Goal: Task Accomplishment & Management: Complete application form

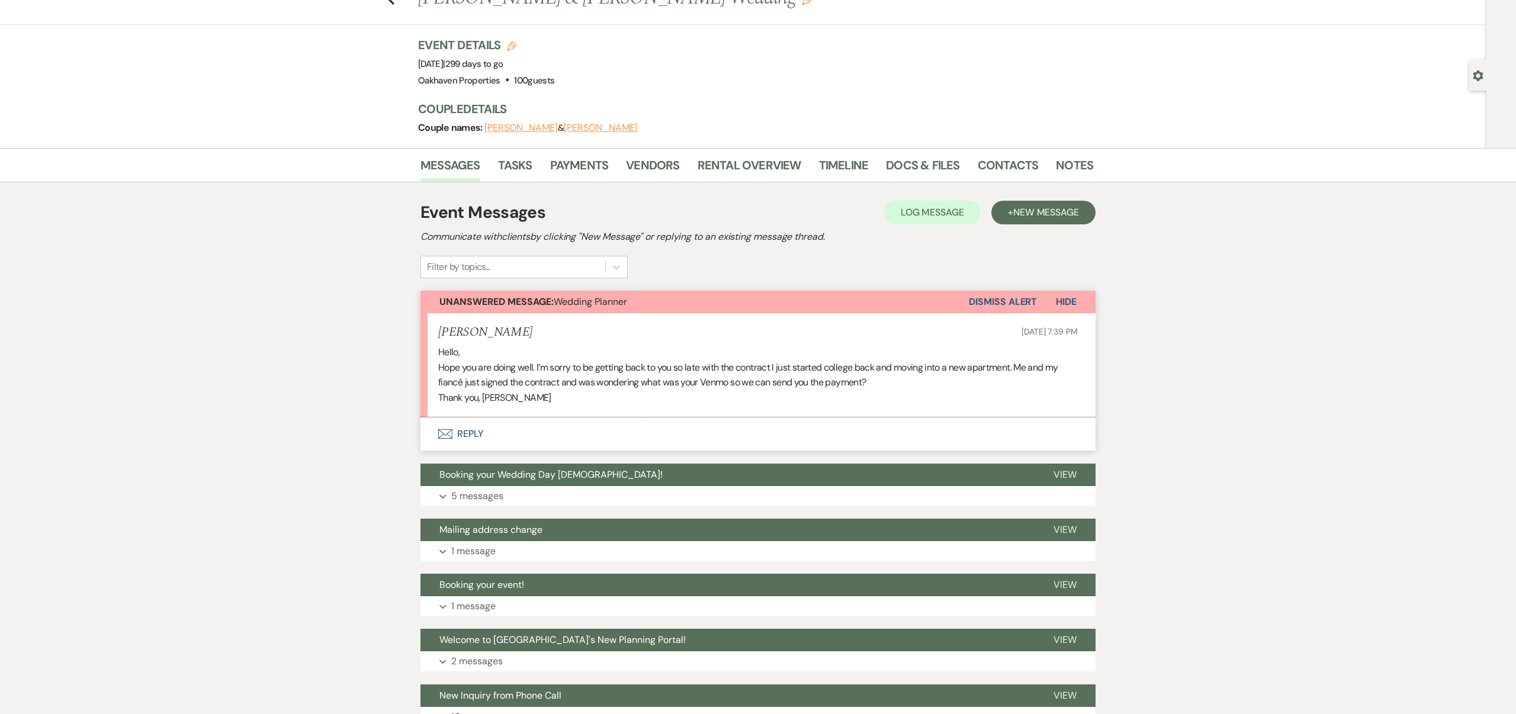
click at [468, 430] on button "Envelope Reply" at bounding box center [758, 434] width 675 height 33
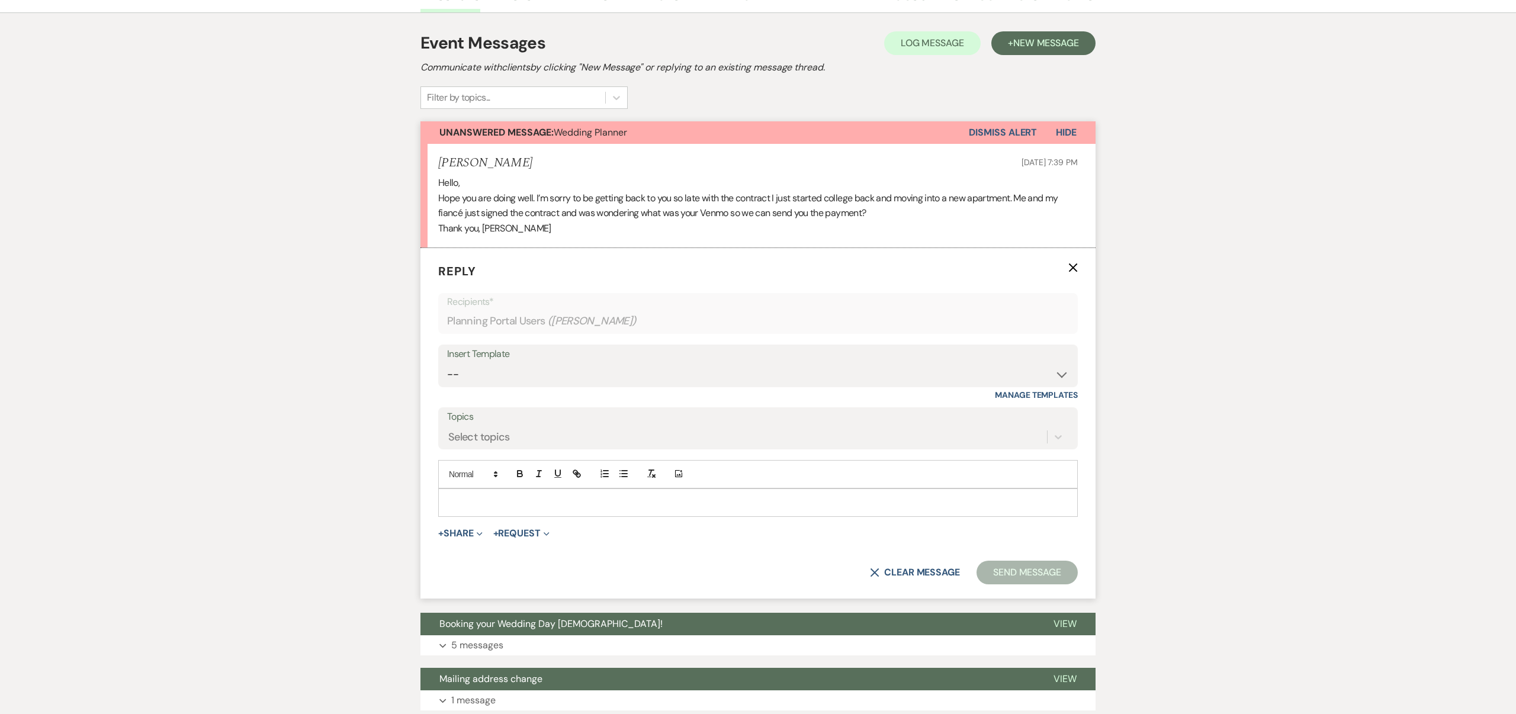
scroll to position [234, 0]
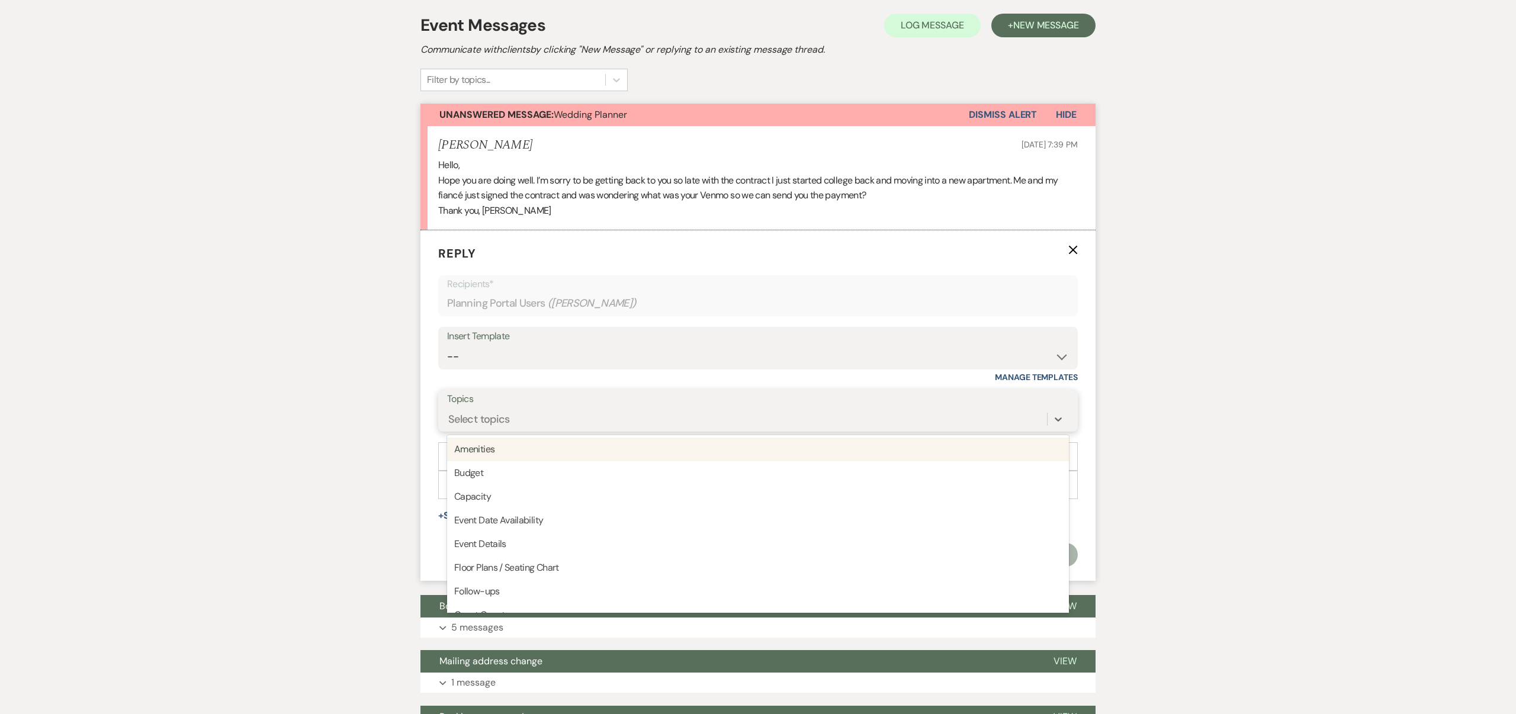
click at [543, 418] on div "Select topics" at bounding box center [747, 419] width 600 height 21
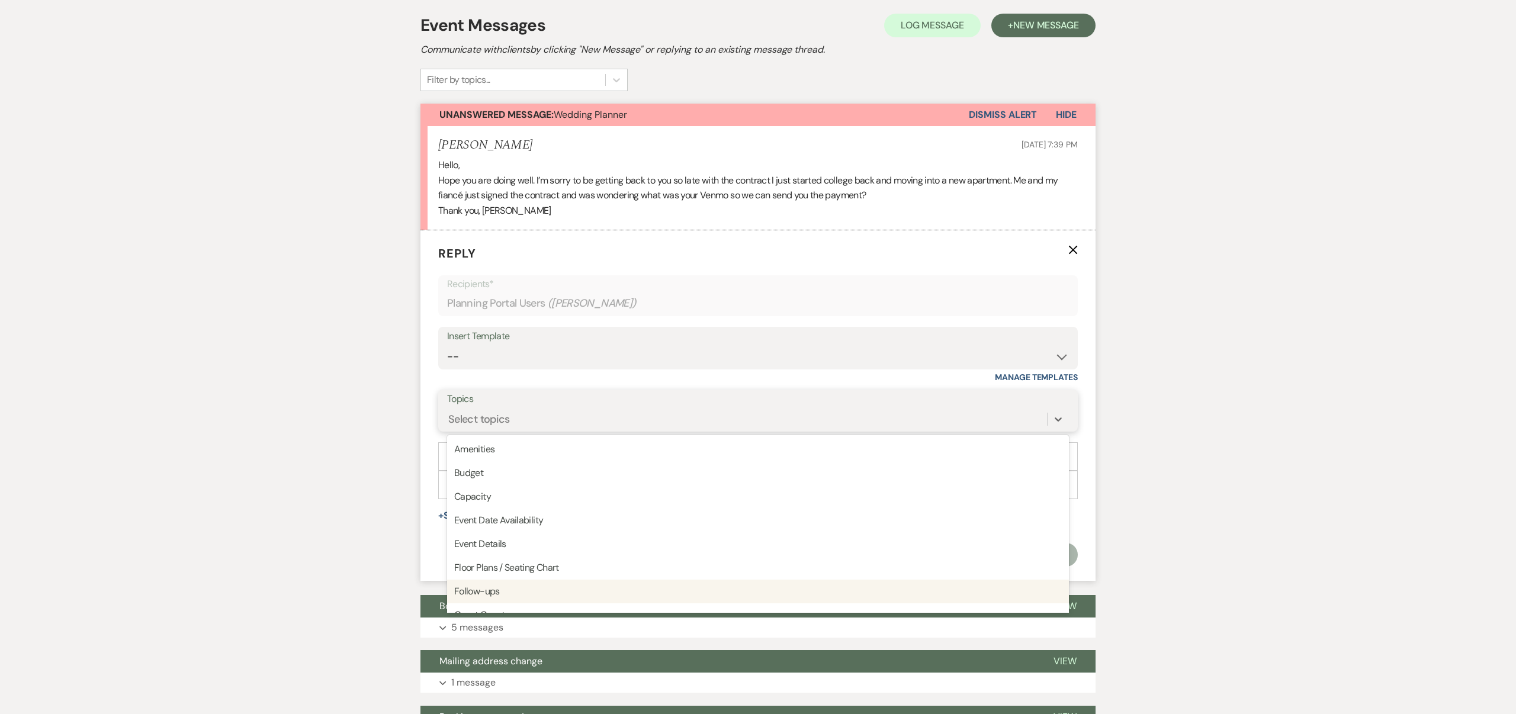
click at [517, 593] on div "Follow-ups" at bounding box center [758, 592] width 622 height 24
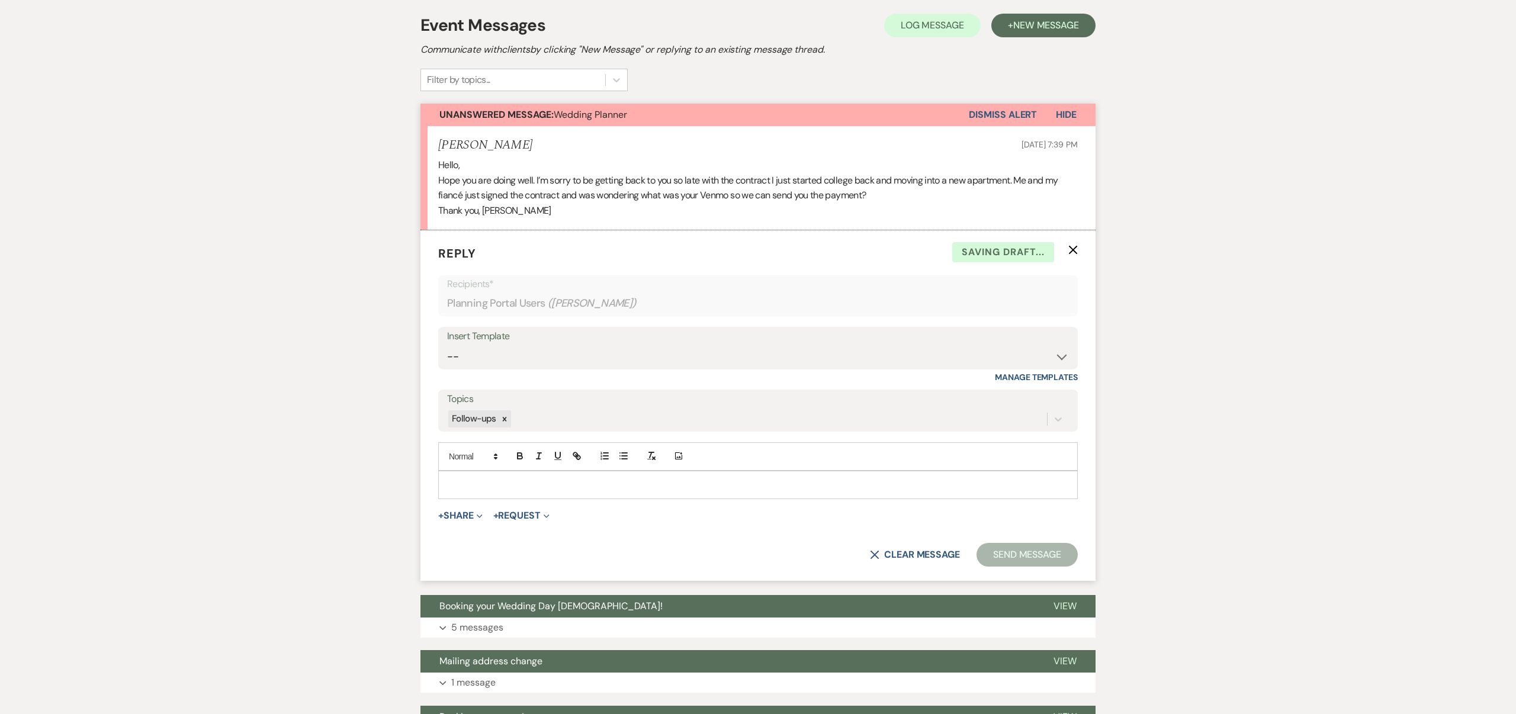
click at [463, 483] on p at bounding box center [758, 485] width 621 height 13
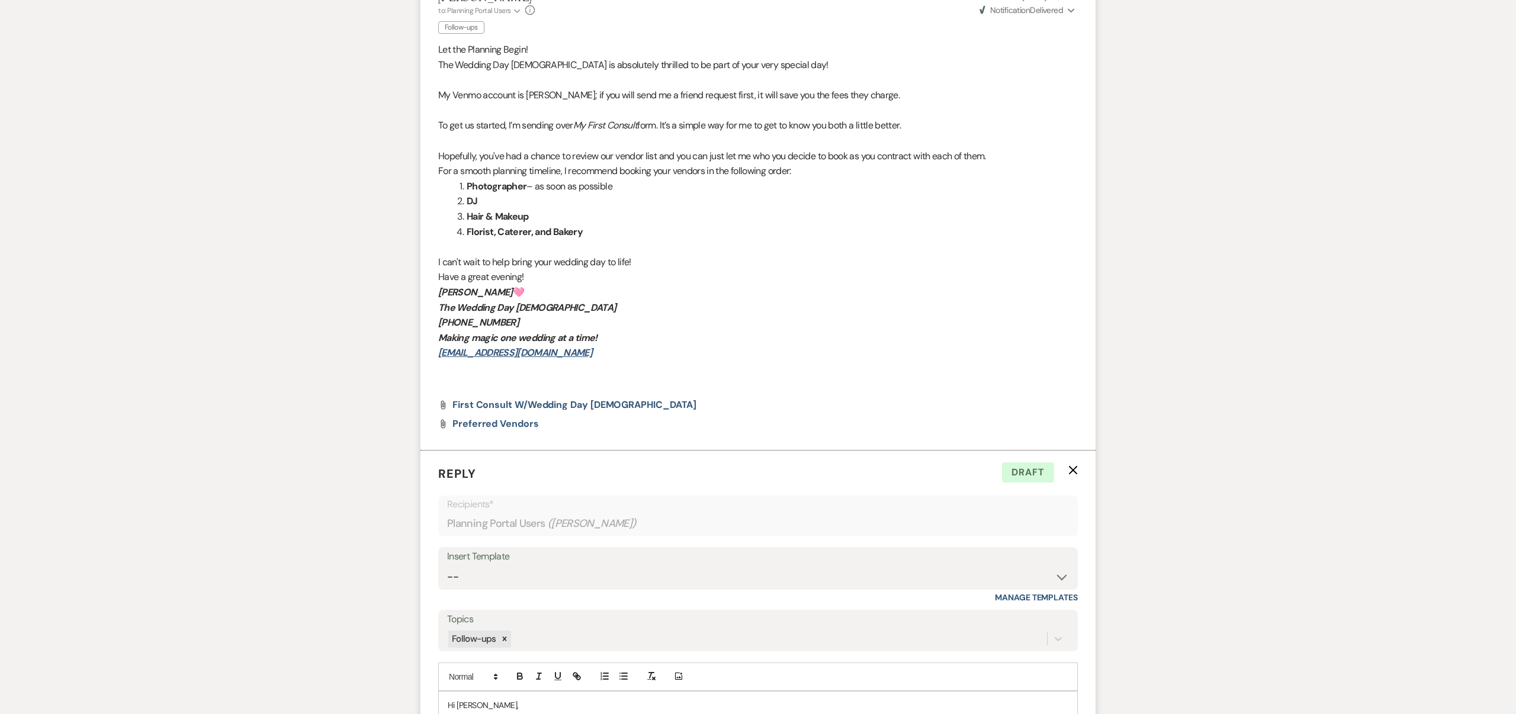
scroll to position [0, 0]
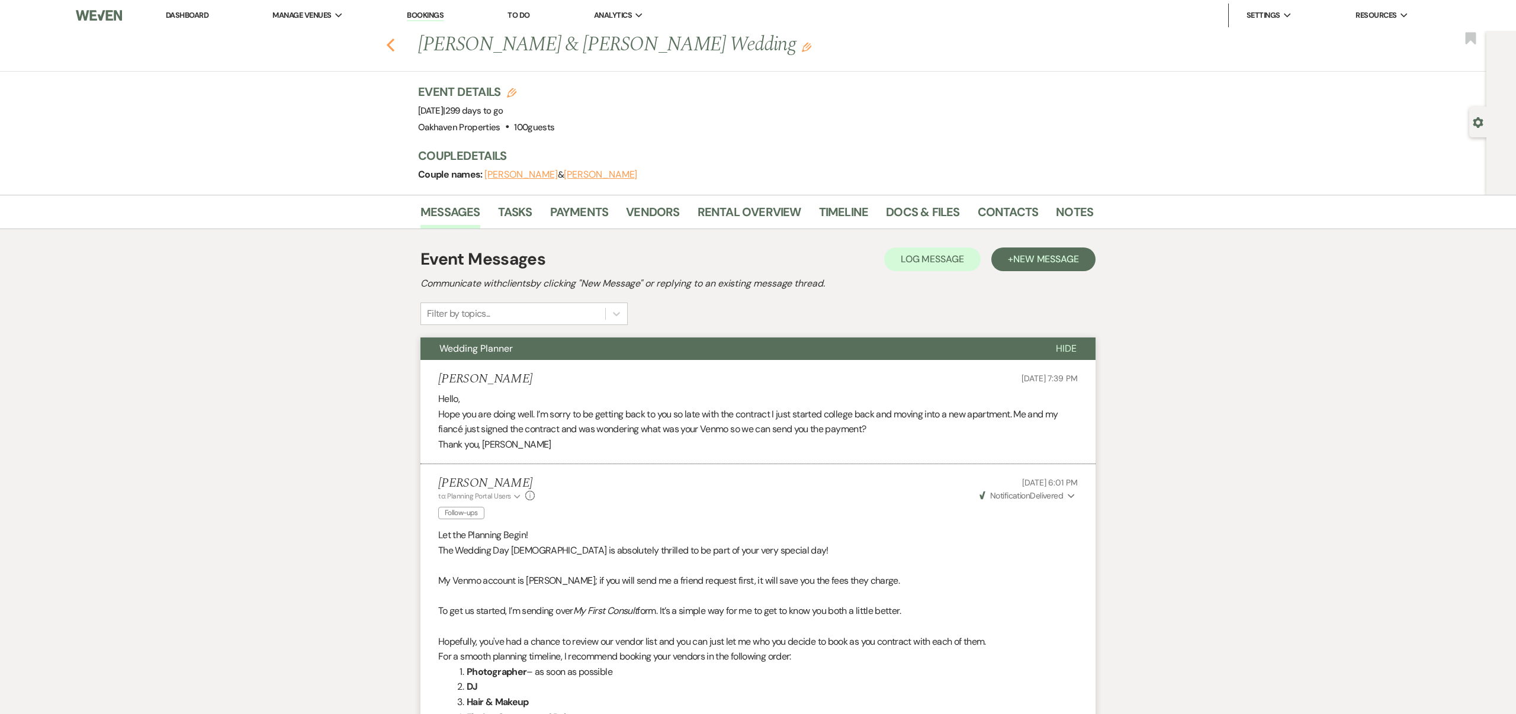
click at [390, 44] on use "button" at bounding box center [391, 45] width 8 height 13
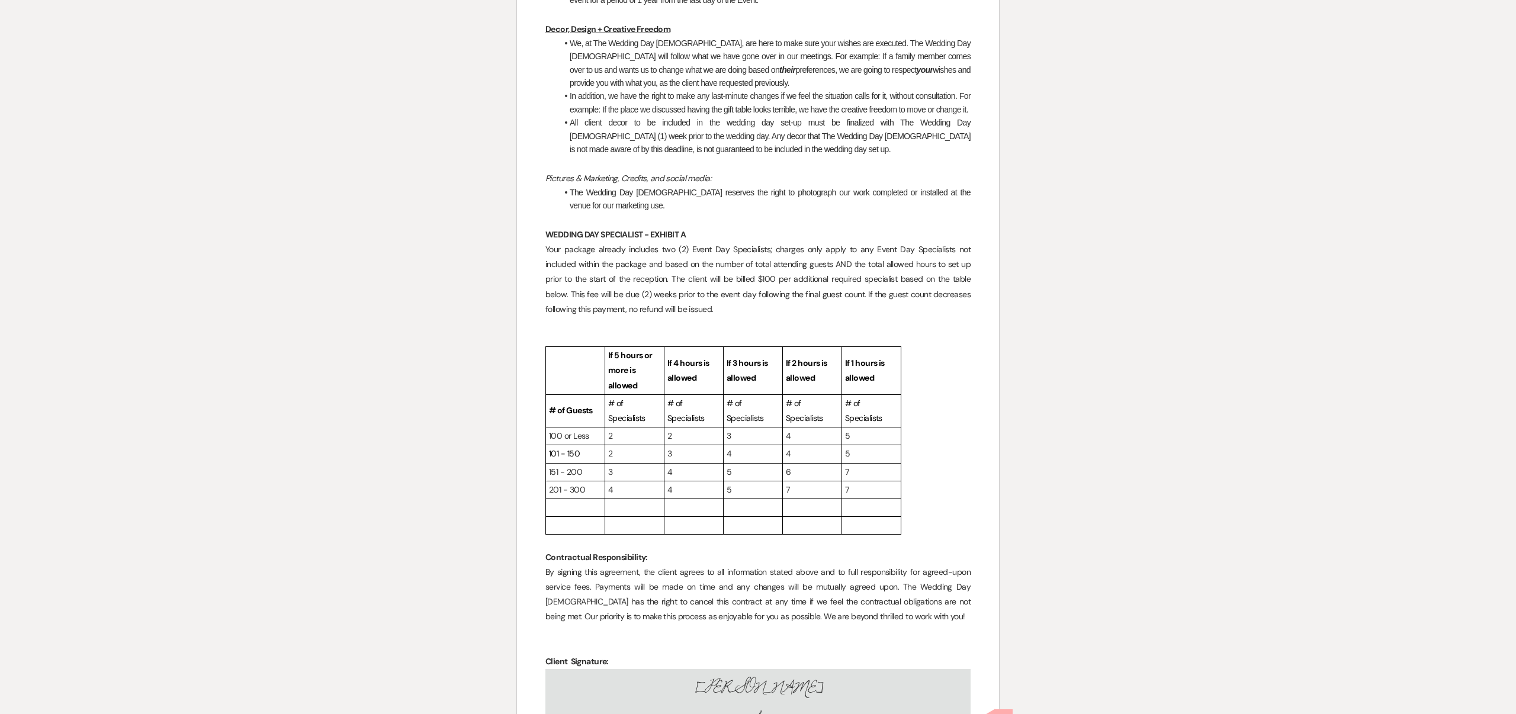
scroll to position [3934, 0]
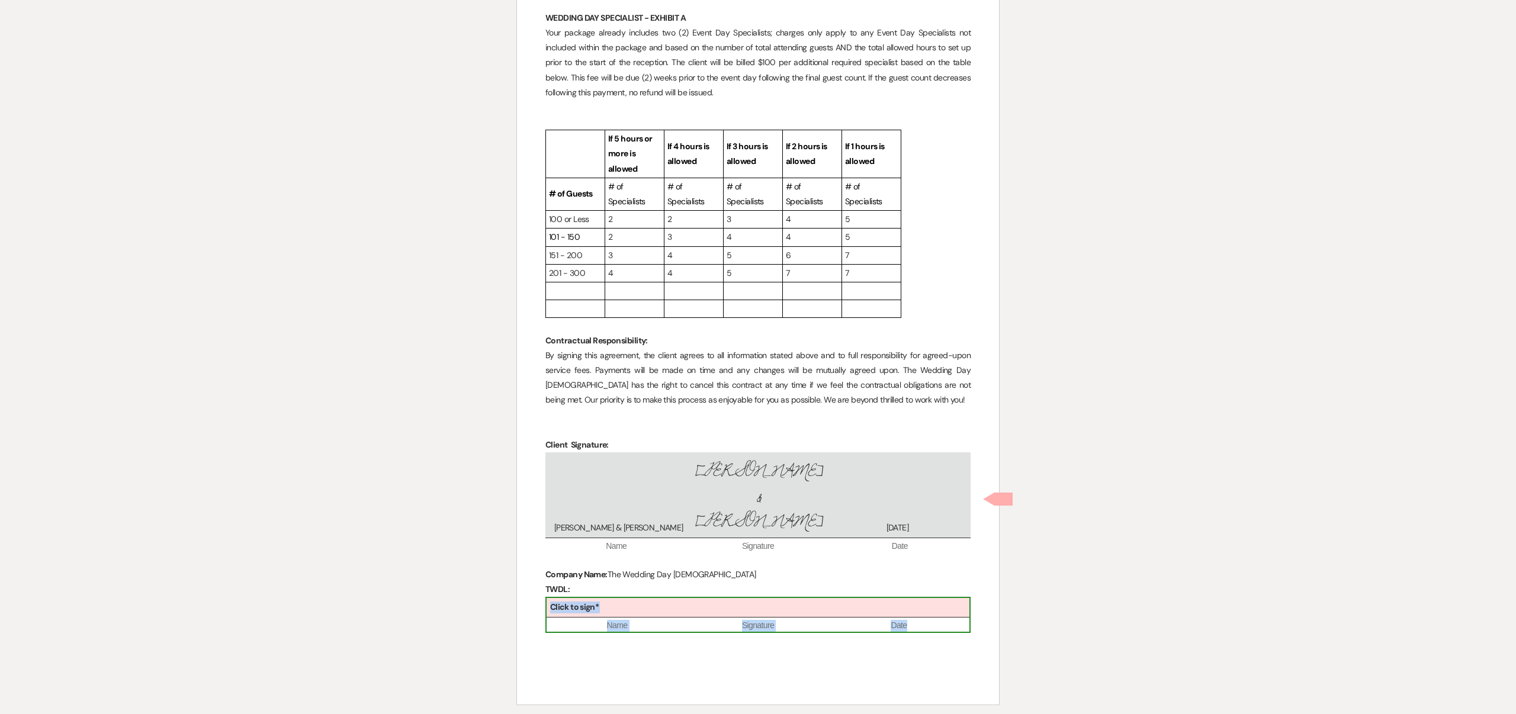
click at [698, 598] on div "Click to sign*" at bounding box center [758, 608] width 423 height 20
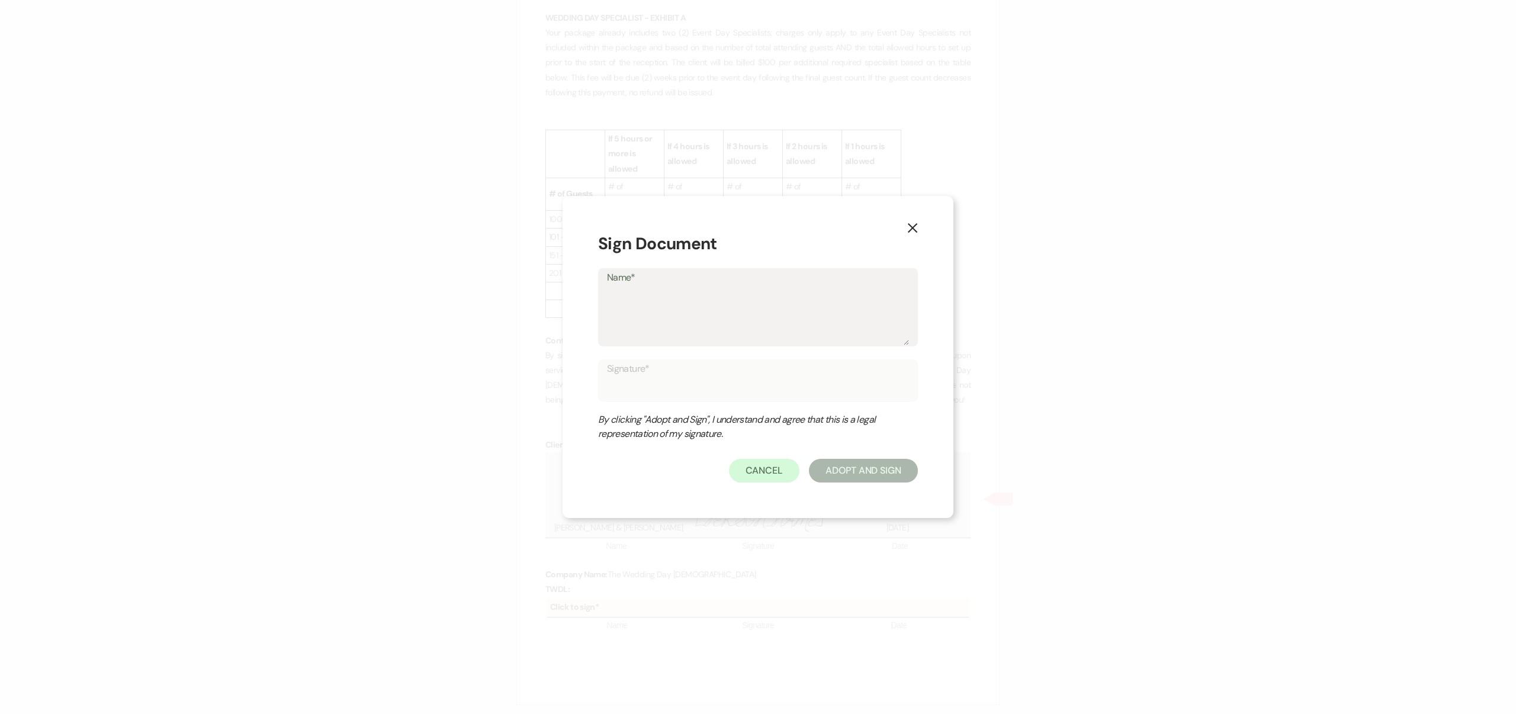
type textarea "J"
type input "J"
type textarea "Je"
type input "Je"
type textarea "Jea"
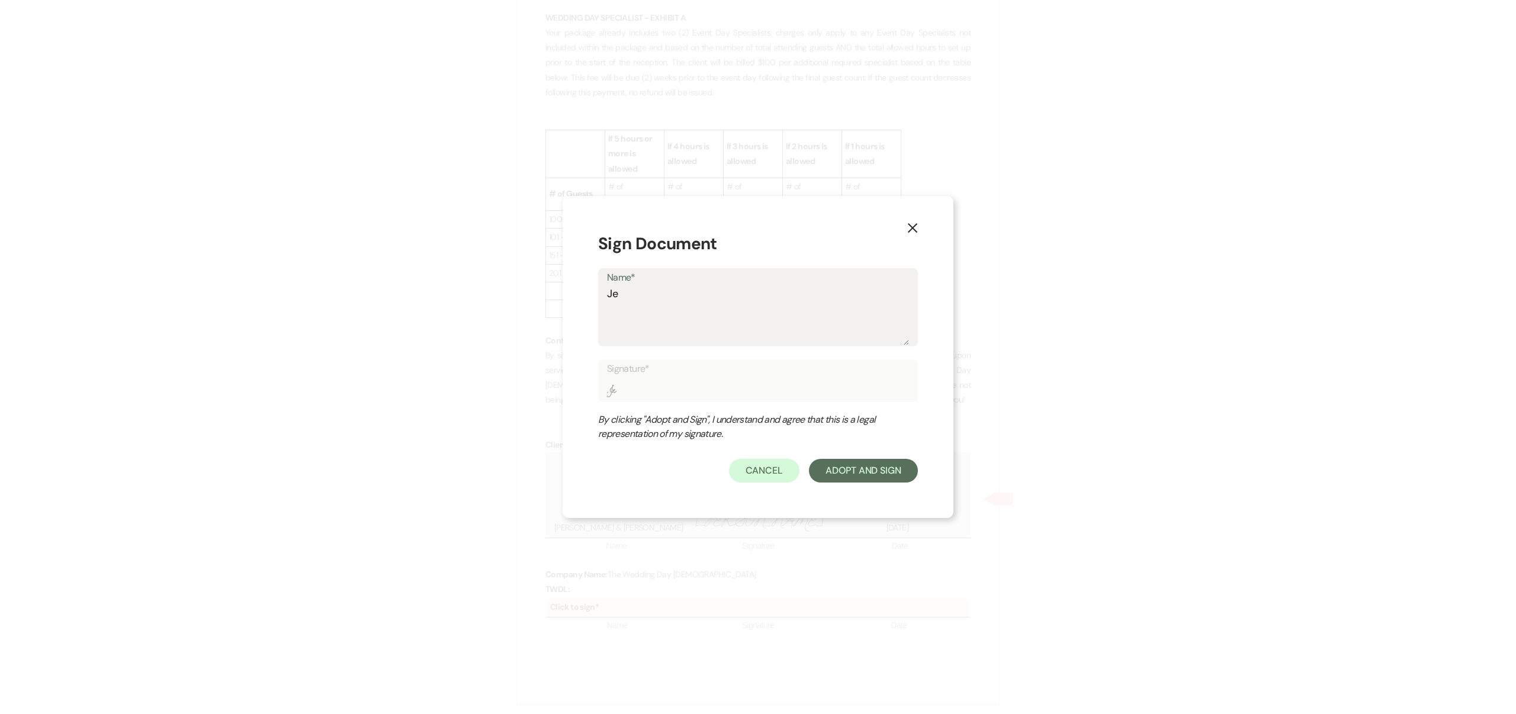
type input "Jea"
type textarea "Jean"
type input "Jean"
type textarea "Jeane"
type input "Jeane"
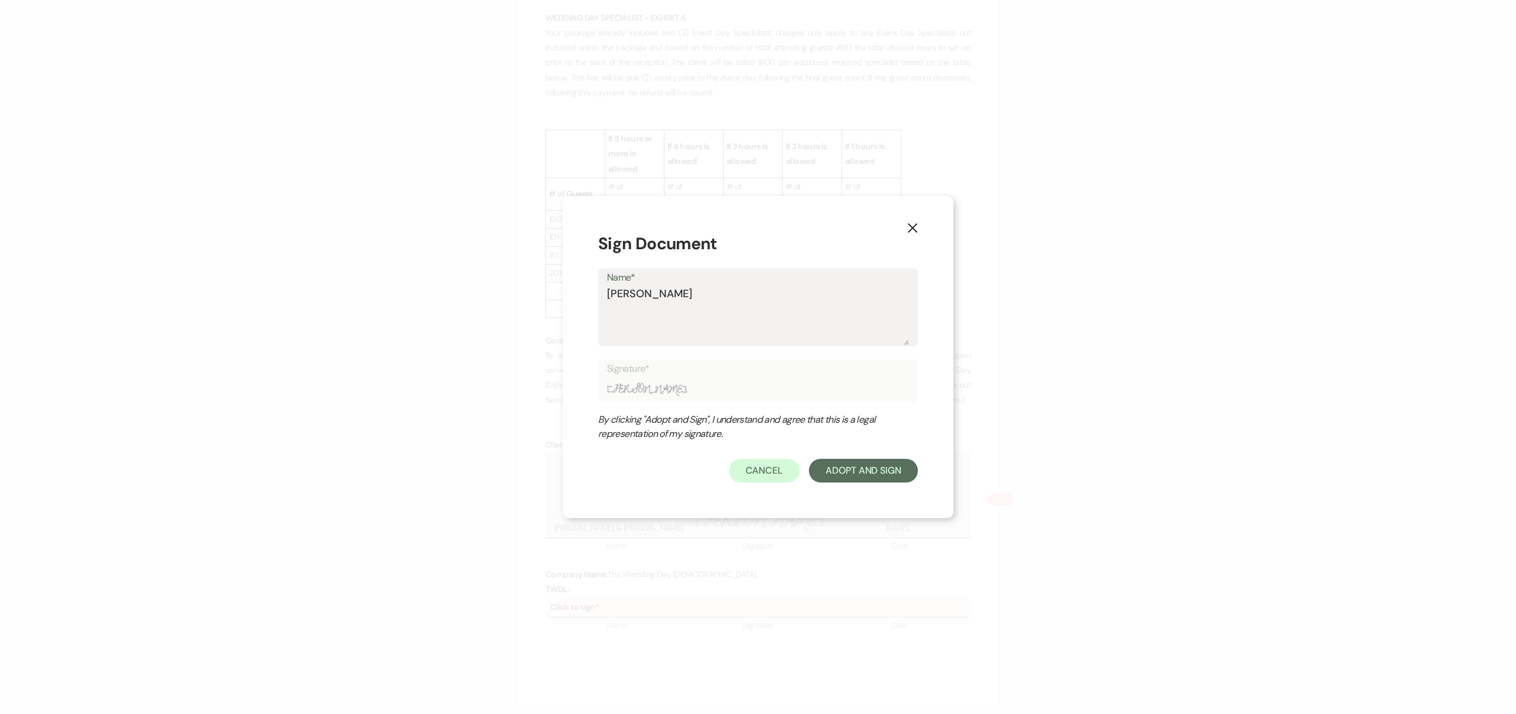
type textarea "Jeanet"
type input "Jeanet"
type textarea "Jeanett"
type input "Jeanett"
type textarea "[PERSON_NAME]"
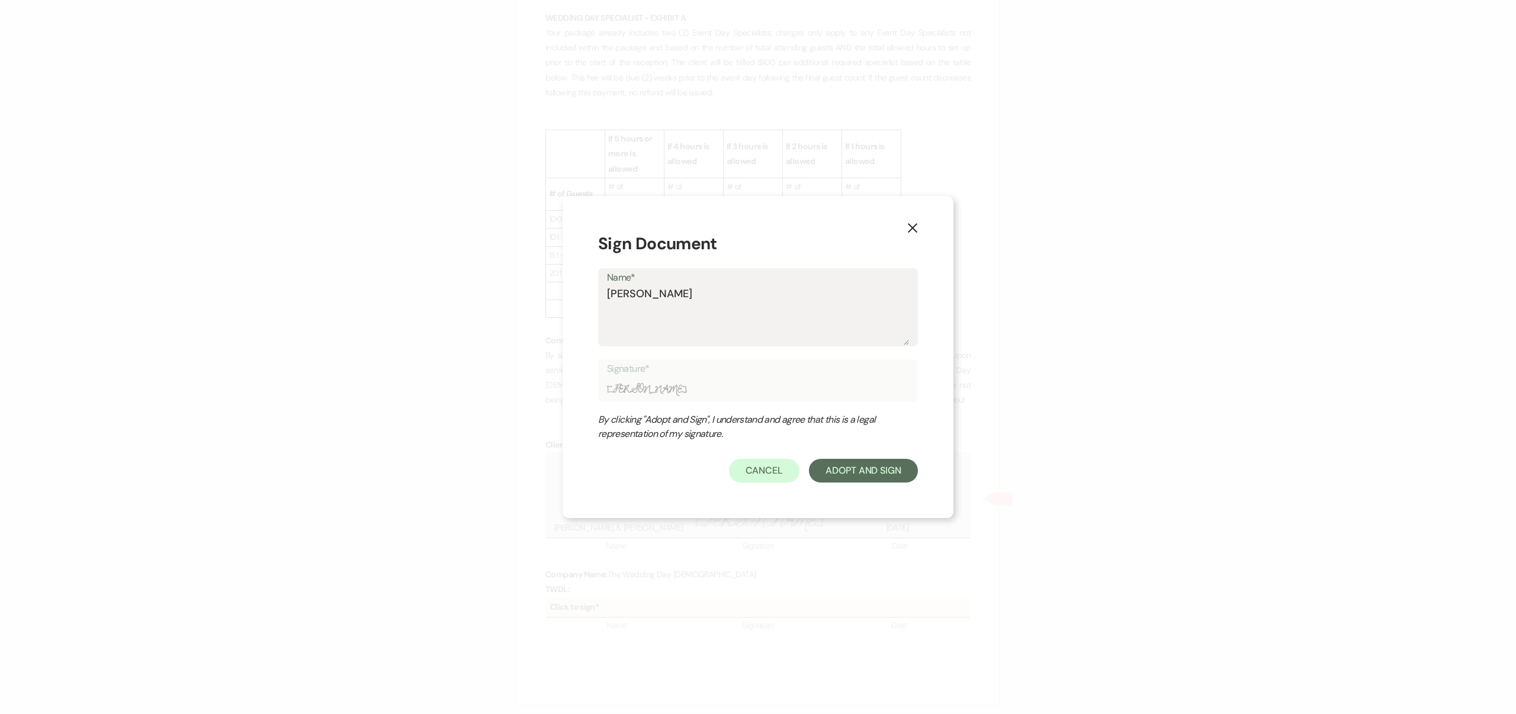
type input "[PERSON_NAME]"
type textarea "[PERSON_NAME]"
type input "[PERSON_NAME]"
type textarea "Jeanette R"
type input "Jeanette R"
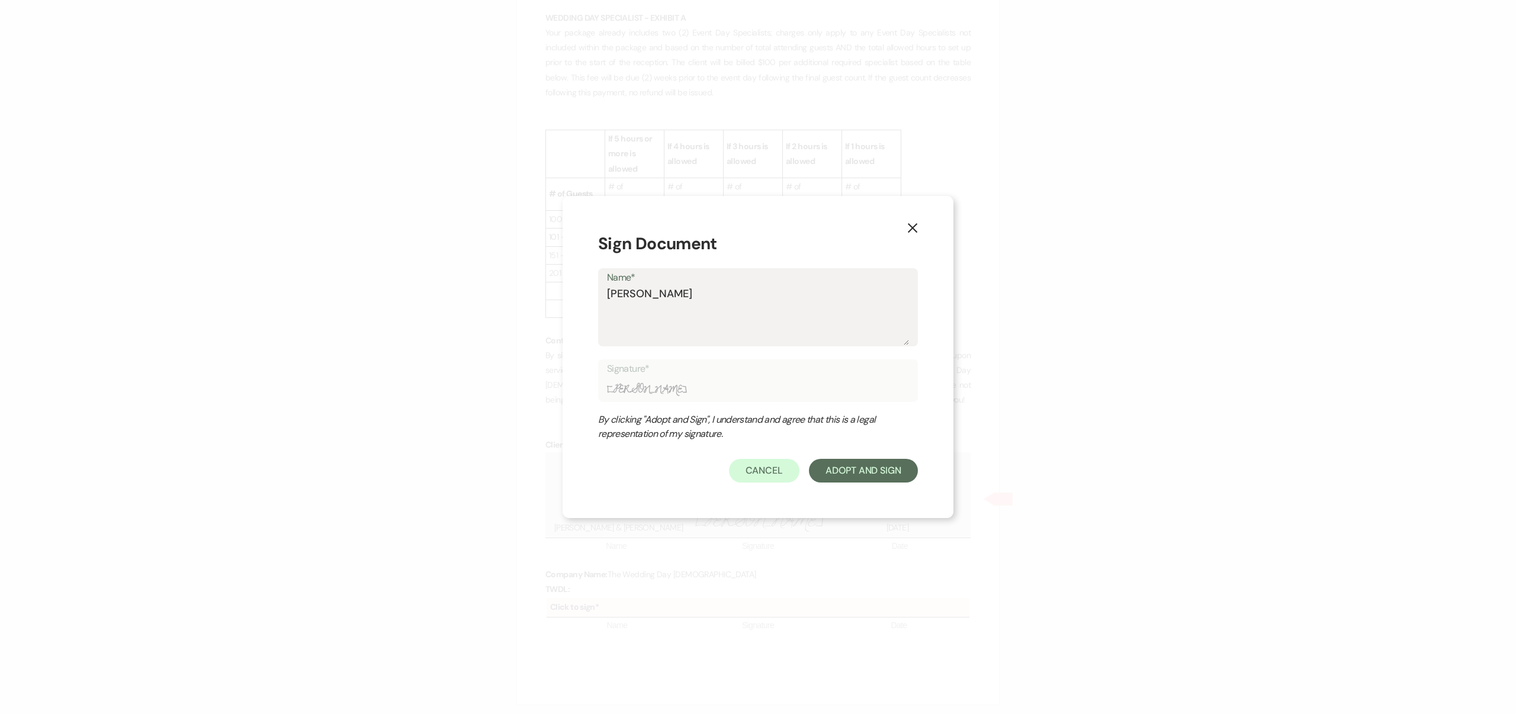
type textarea "Jeanette R."
type input "Jeanette R."
type textarea "Jeanette R."
type input "Jeanette R."
type textarea "Jeanette R. W"
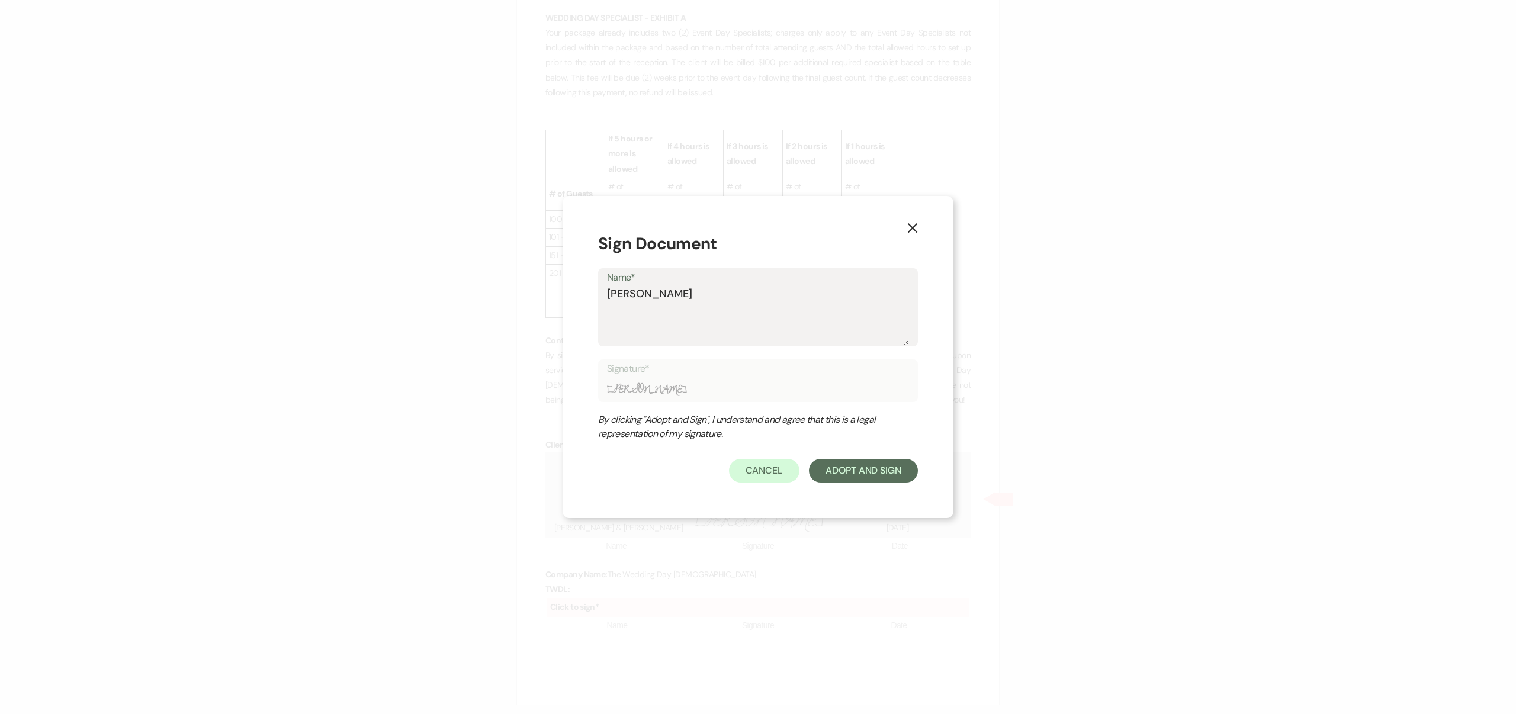
type input "Jeanette R. W"
type textarea "Jeanette R. Wa"
type input "Jeanette R. Wa"
type textarea "Jeanette R. Wag"
type input "Jeanette R. Wag"
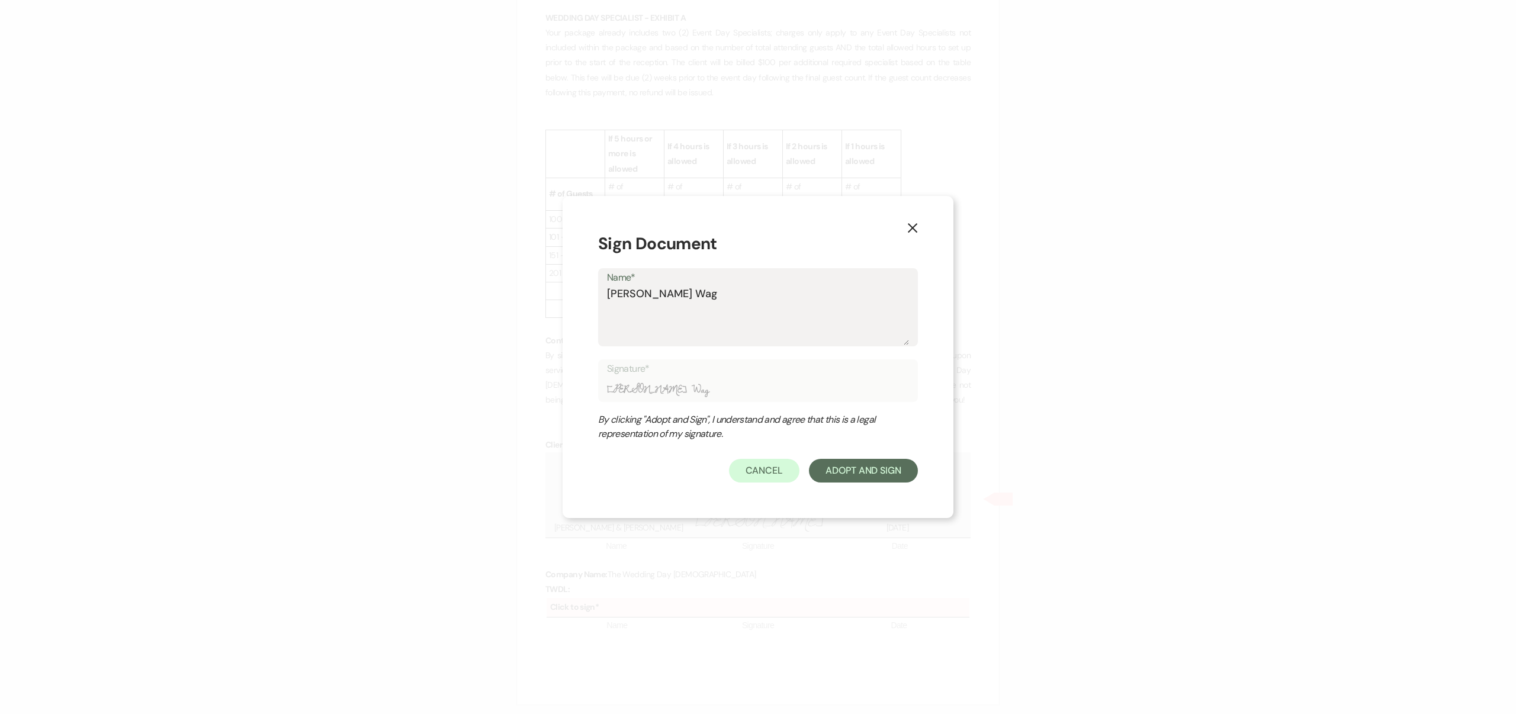
type textarea "Jeanette R. Wago"
type input "Jeanette R. Wago"
type textarea "Jeanette R. Wagon"
type input "Jeanette R. Wagon"
type textarea "Jeanette R. Wagone"
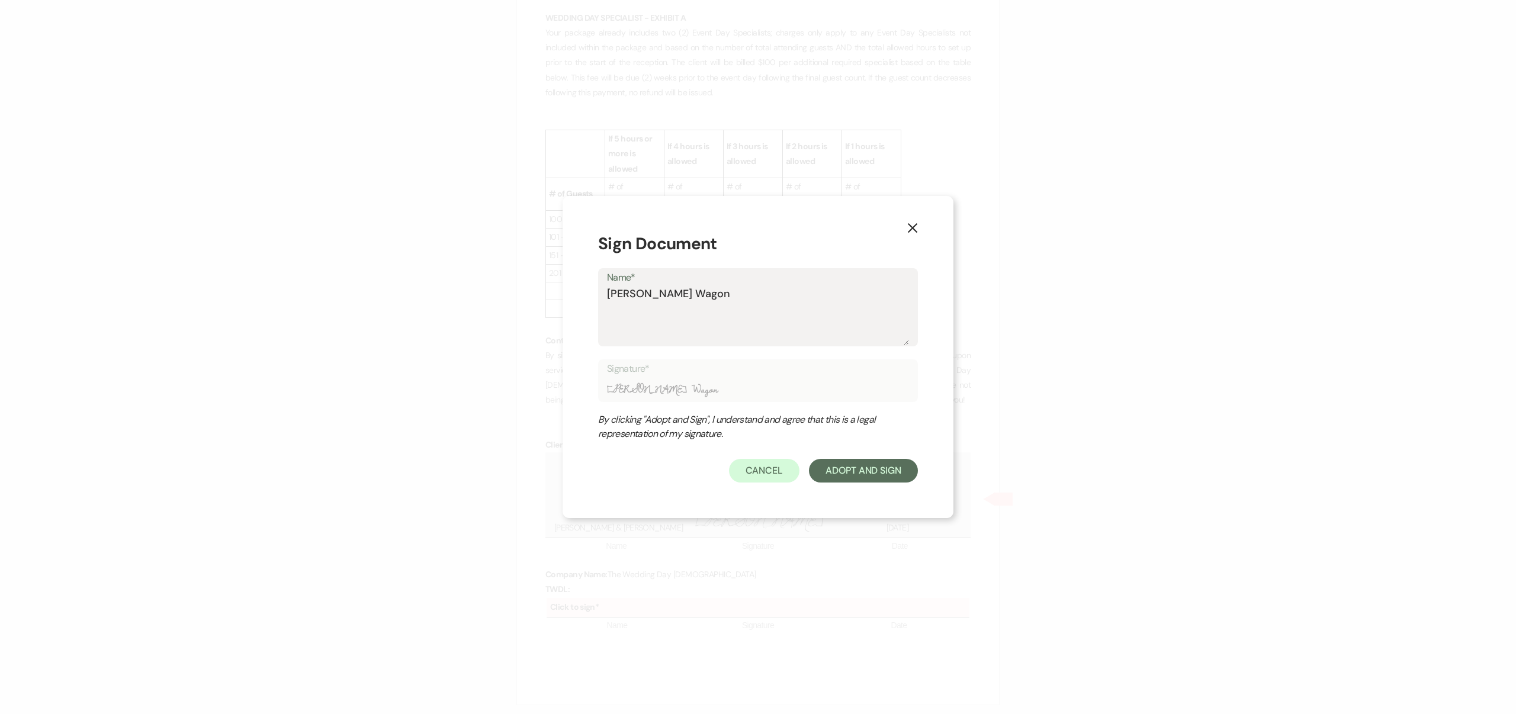
type input "Jeanette R. Wagone"
type textarea "Jeanette R. Wagoner"
type input "Jeanette R. Wagoner"
type textarea "Jeanette R. Wagoner"
click at [893, 465] on button "Adopt And Sign" at bounding box center [863, 471] width 109 height 24
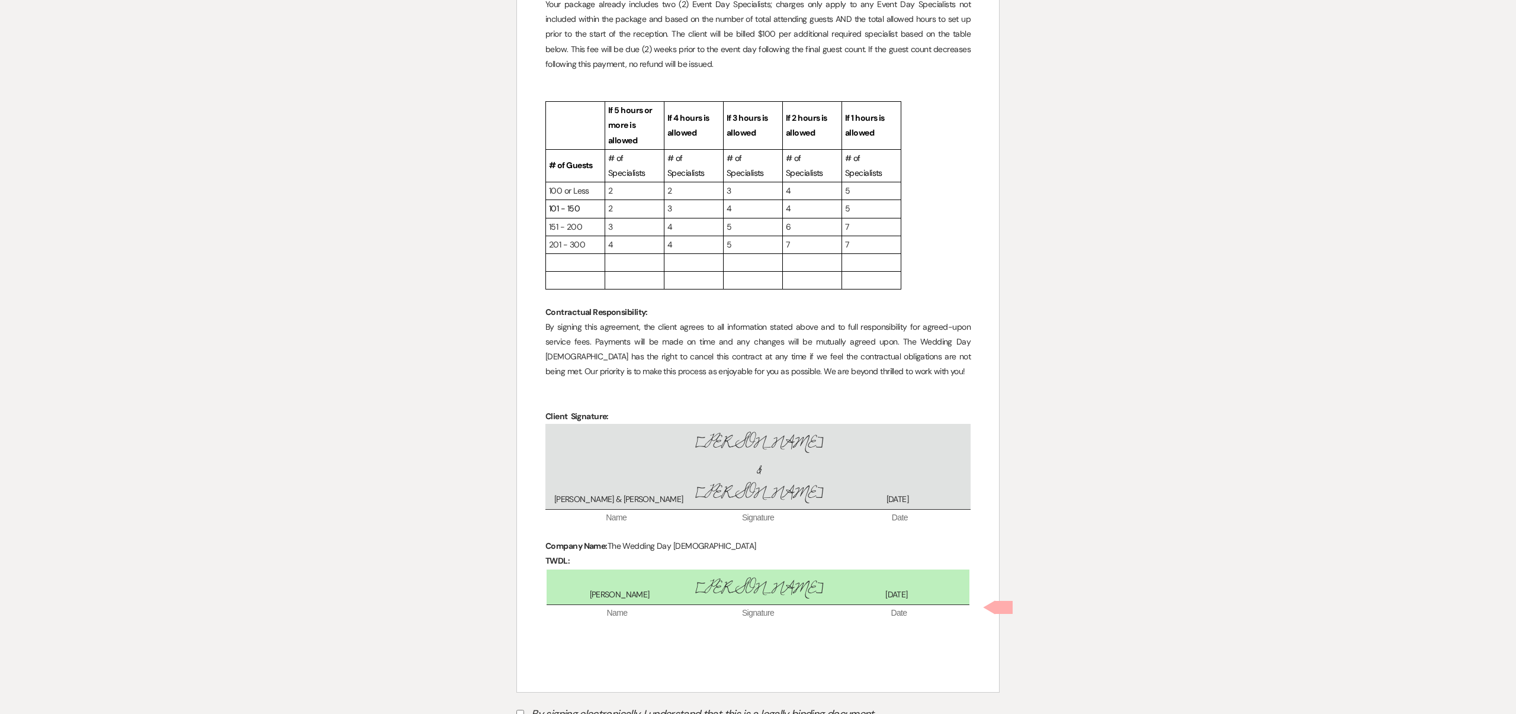
scroll to position [3984, 0]
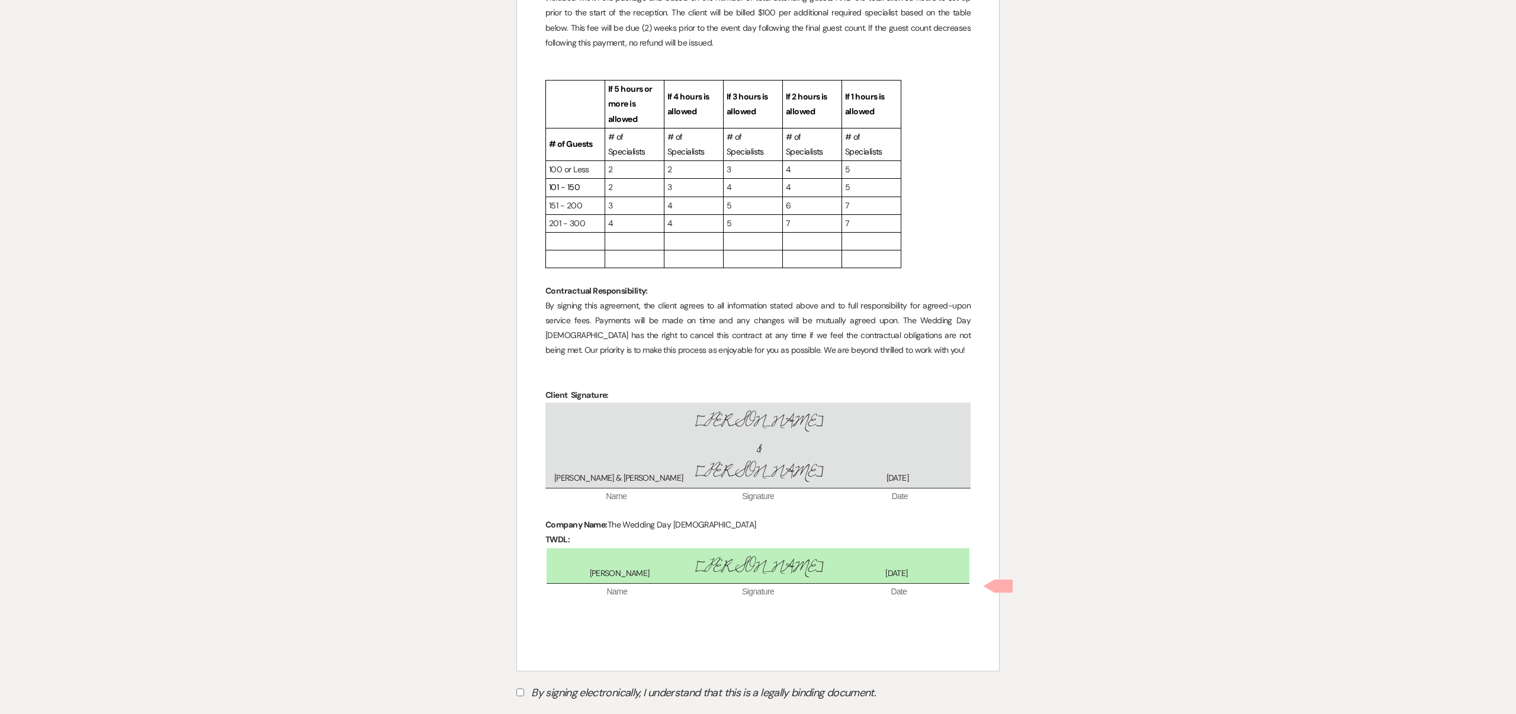
click at [517, 689] on input "By signing electronically, I understand that this is a legally binding document." at bounding box center [520, 693] width 8 height 8
checkbox input "true"
click at [550, 712] on button "Submit" at bounding box center [557, 722] width 83 height 21
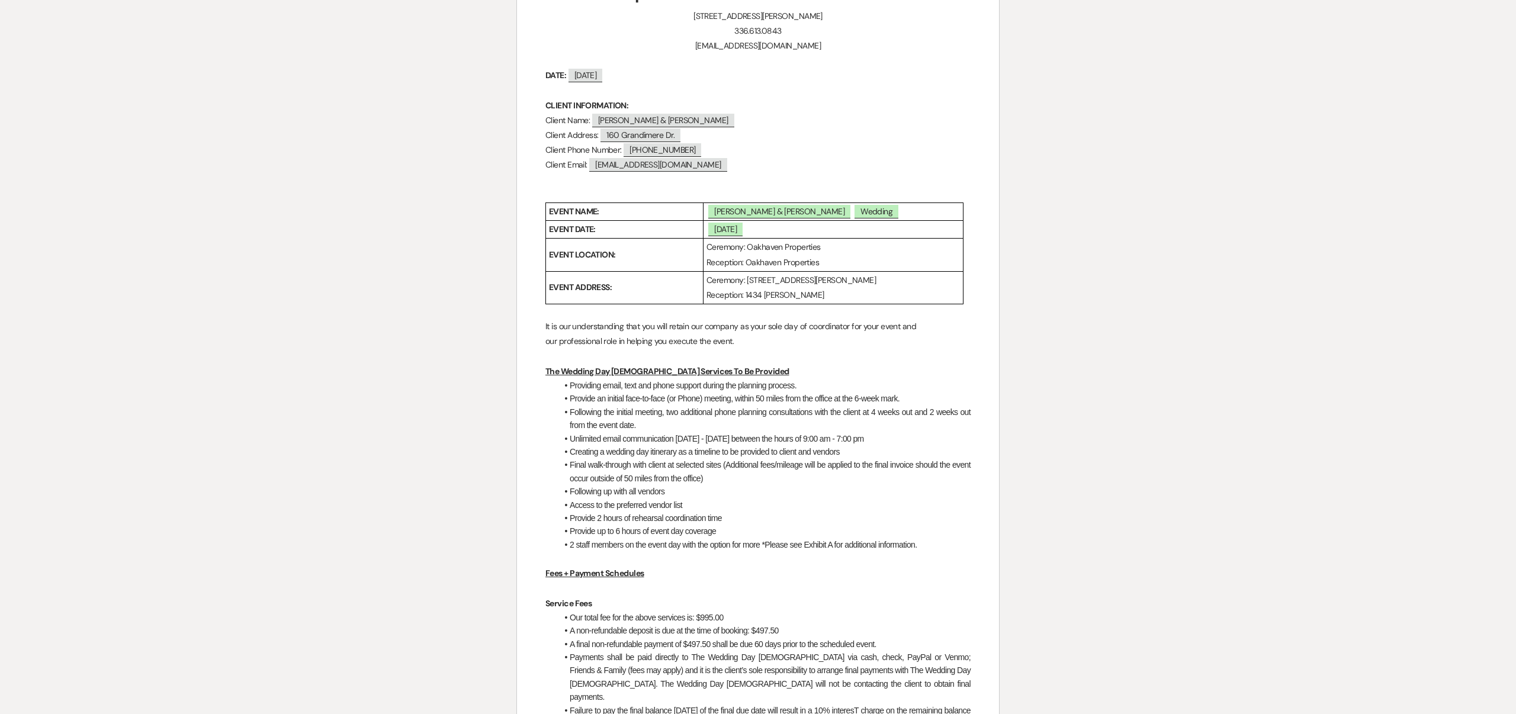
scroll to position [0, 0]
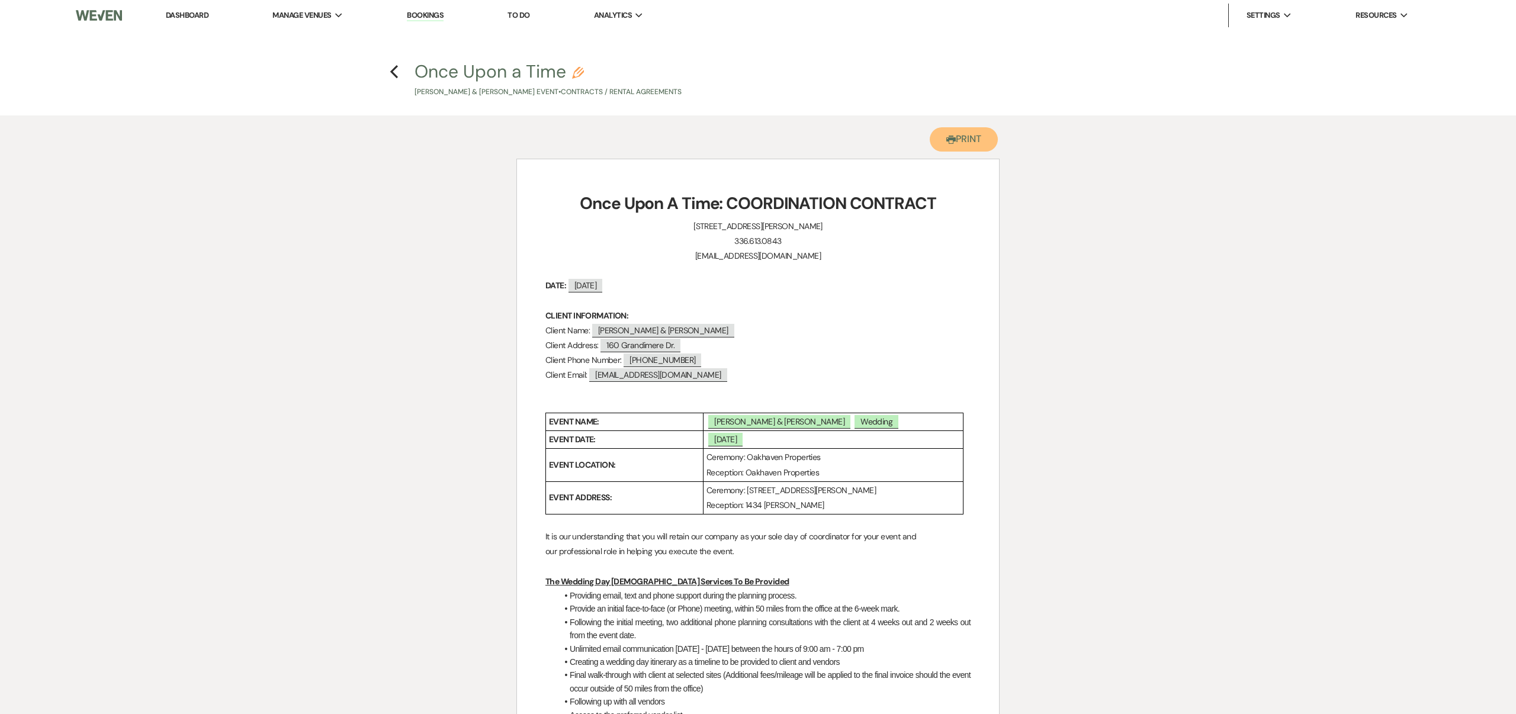
click at [969, 136] on button "Printer Print" at bounding box center [964, 139] width 68 height 24
